Goal: Transaction & Acquisition: Purchase product/service

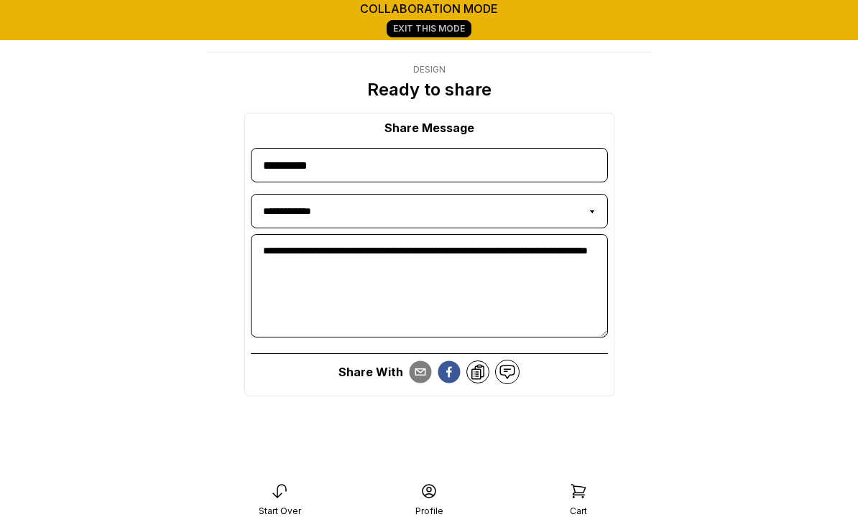
select select "**********"
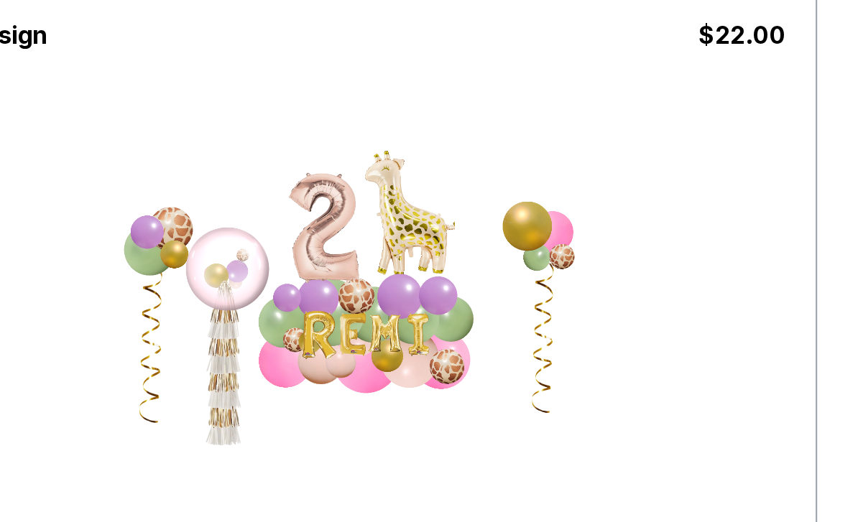
scroll to position [149, 259]
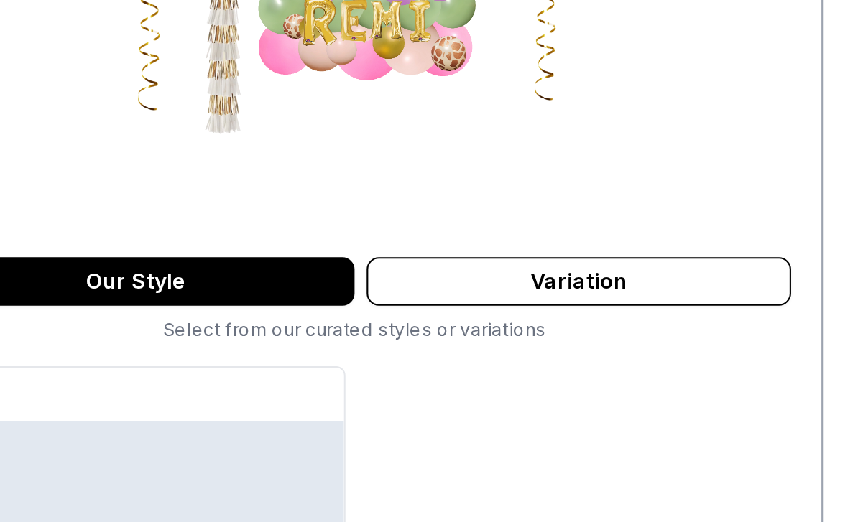
click at [406, 194] on main "collaboration mode Exit This Mode < tatumstoppers Design Sizing & pattern style…" at bounding box center [429, 289] width 858 height 877
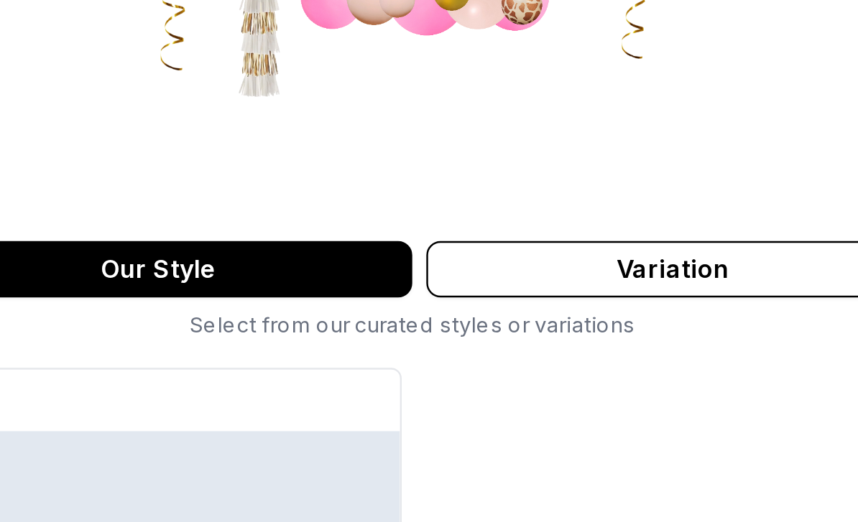
click at [222, 153] on div "My Design $ 22.00" at bounding box center [429, 131] width 414 height 247
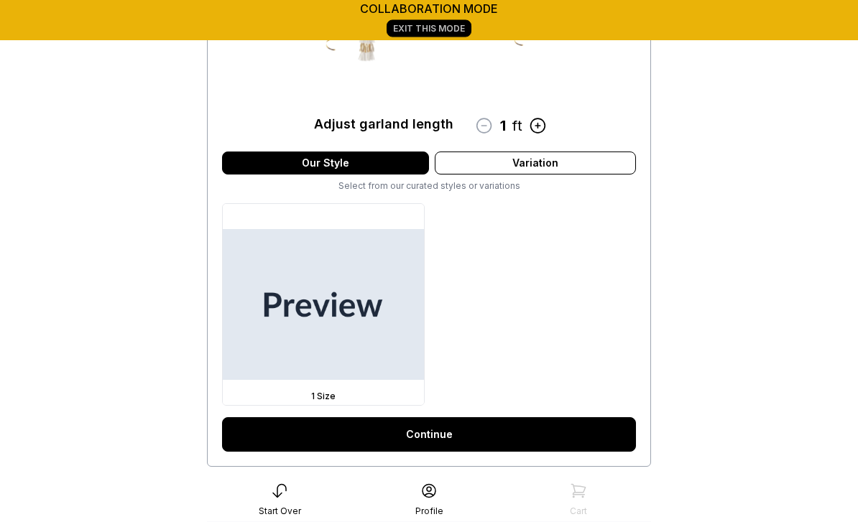
scroll to position [301, 0]
click at [493, 438] on link "Continue" at bounding box center [429, 434] width 414 height 34
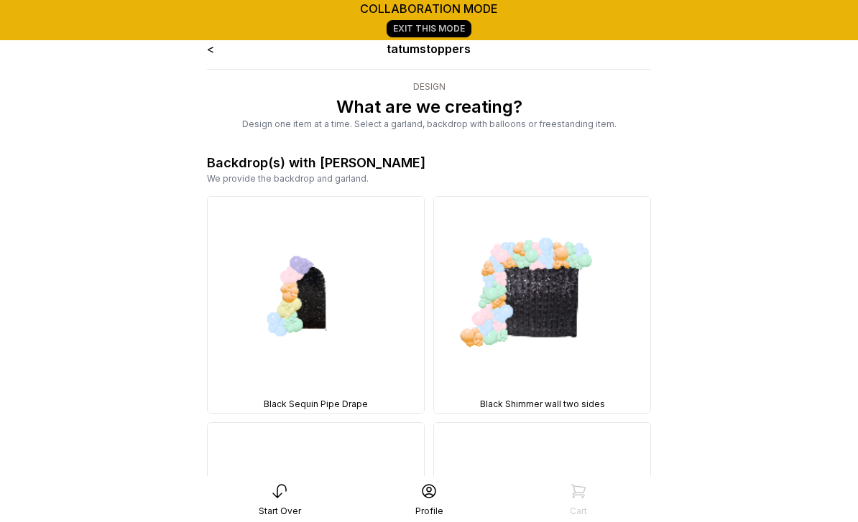
scroll to position [324, 0]
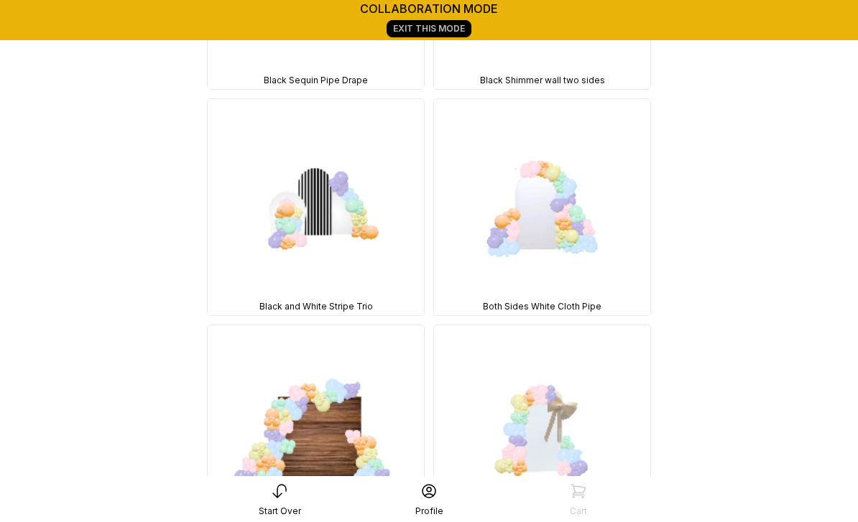
scroll to position [77, 0]
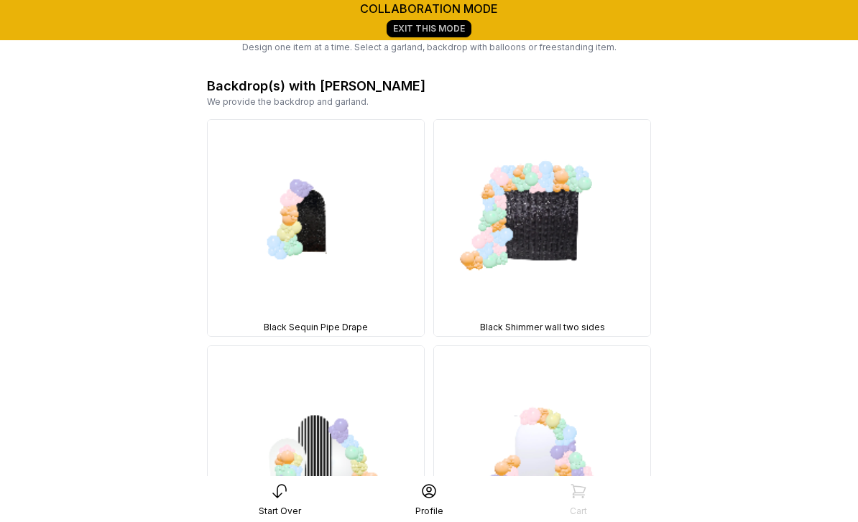
click at [822, 1] on div "collaboration mode Exit This Mode" at bounding box center [429, 20] width 858 height 40
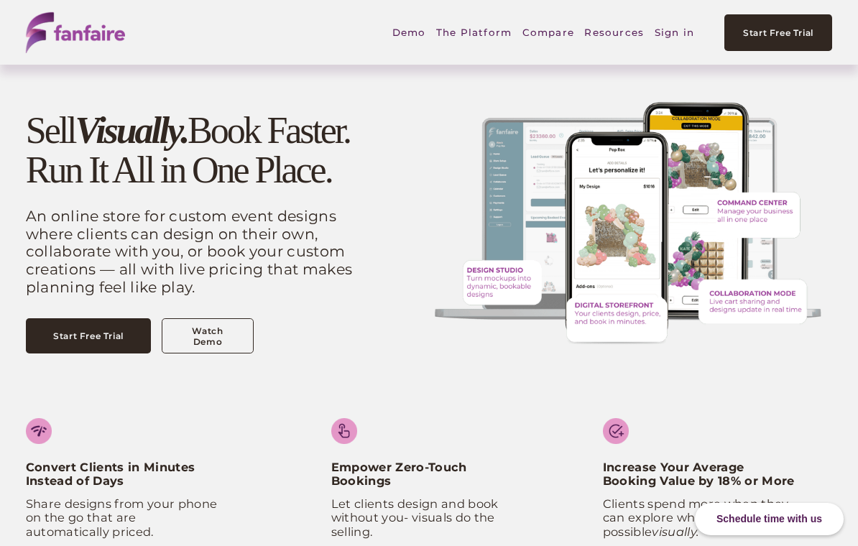
click at [679, 40] on link "Sign in" at bounding box center [674, 32] width 40 height 33
